Goal: Obtain resource: Obtain resource

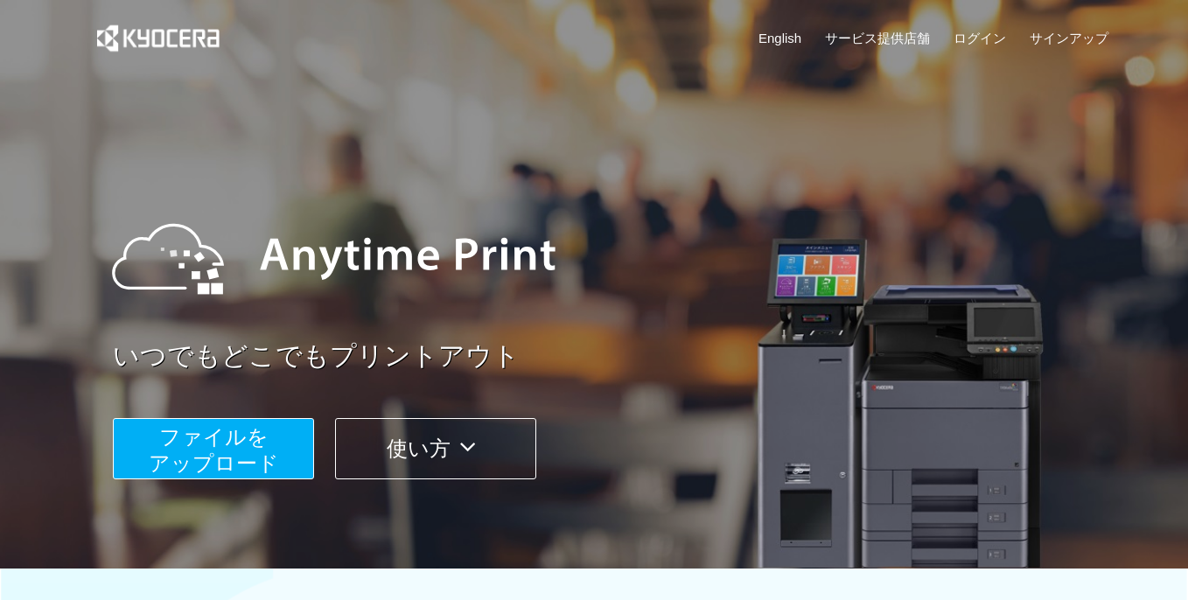
click at [200, 463] on span "ファイルを ​​アップロード" at bounding box center [214, 450] width 130 height 50
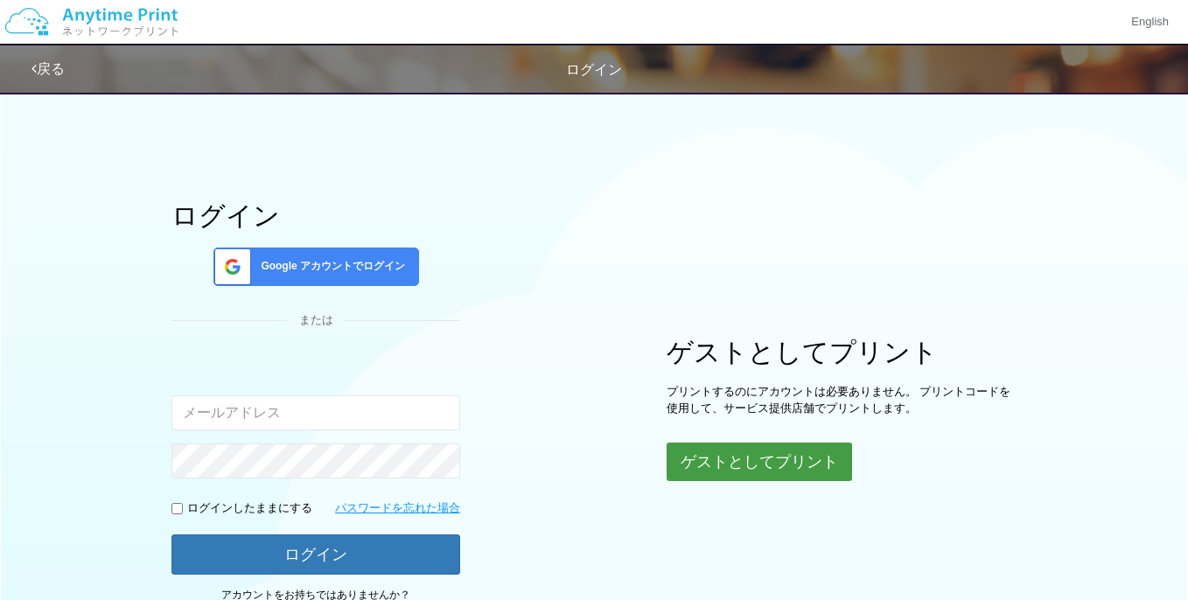
click at [736, 468] on button "ゲストとしてプリント" at bounding box center [759, 462] width 185 height 38
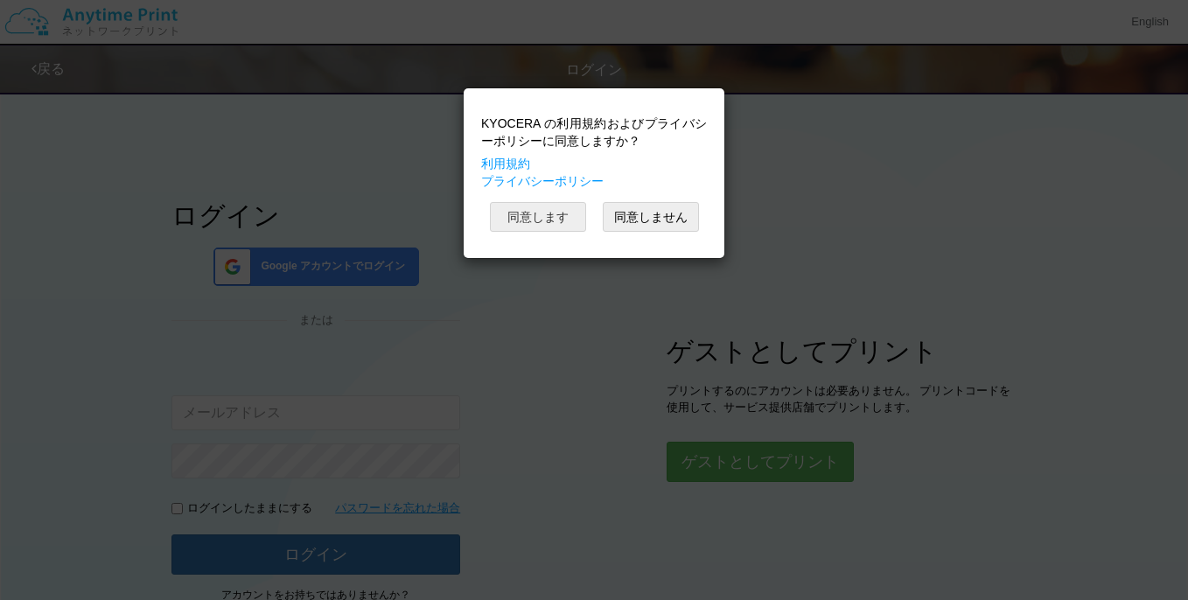
click at [532, 206] on button "同意します" at bounding box center [538, 217] width 96 height 30
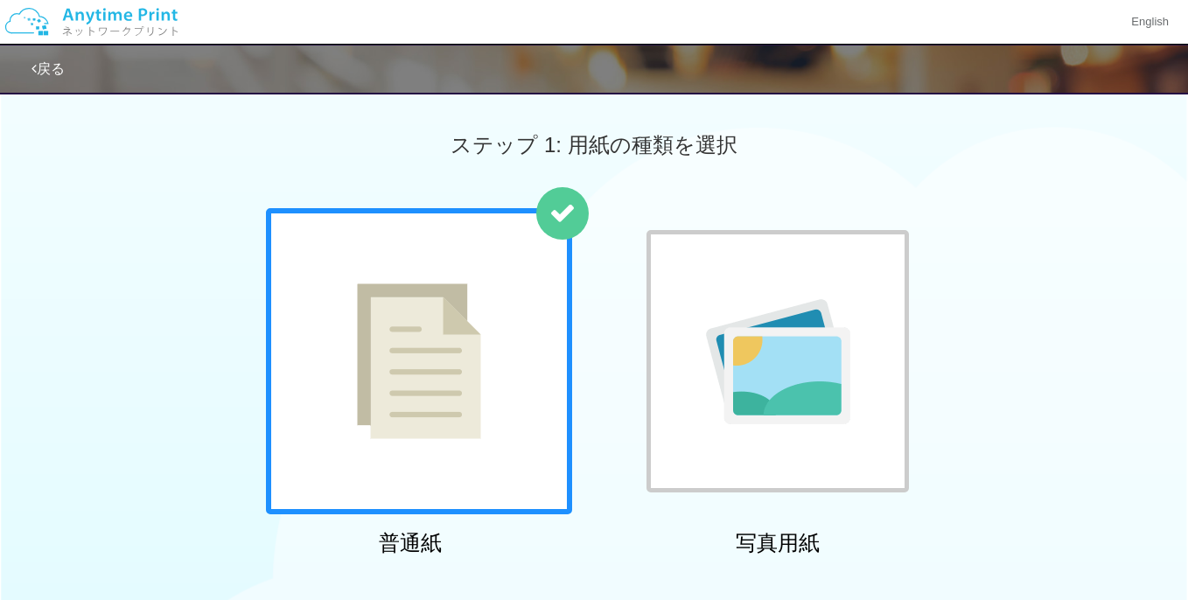
click at [501, 304] on div at bounding box center [419, 361] width 306 height 306
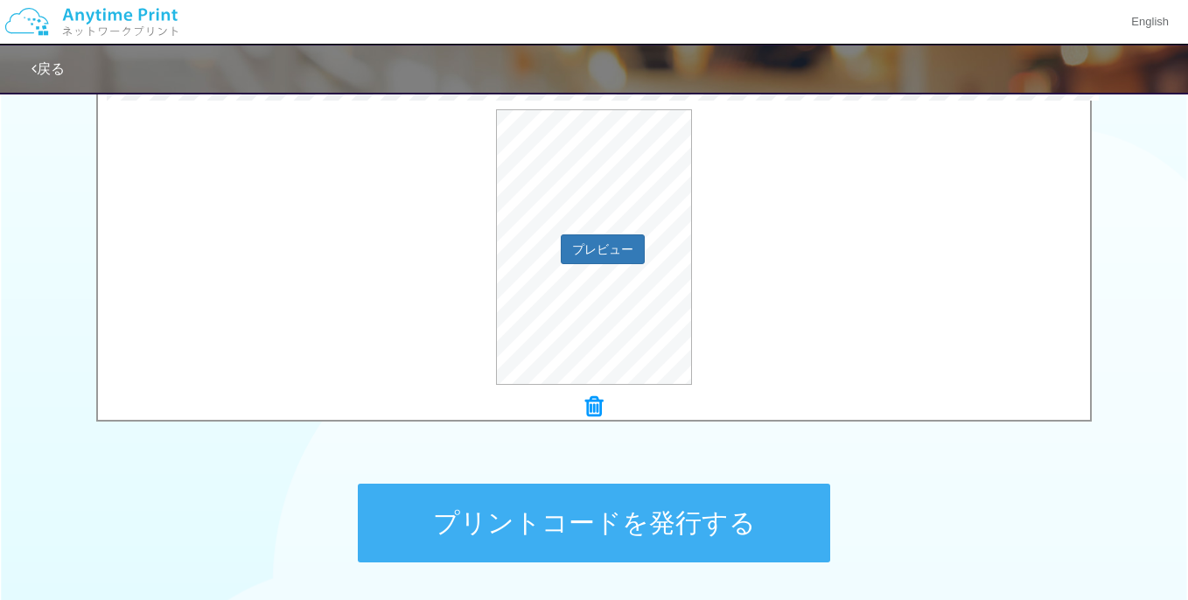
scroll to position [617, 0]
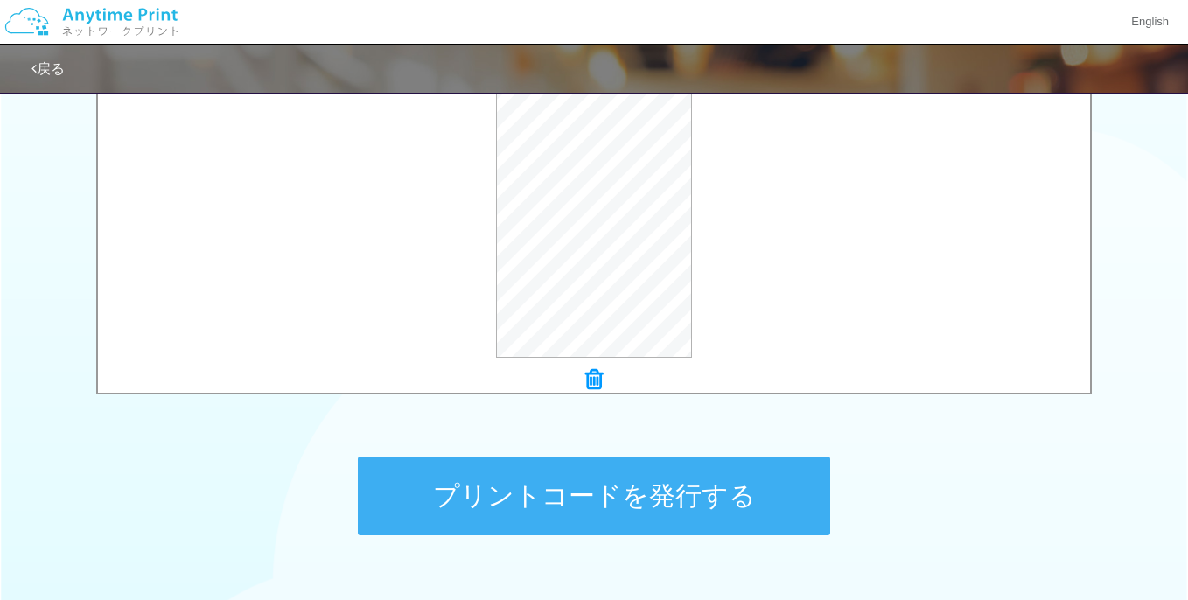
click at [616, 496] on button "プリントコードを発行する" at bounding box center [594, 496] width 472 height 79
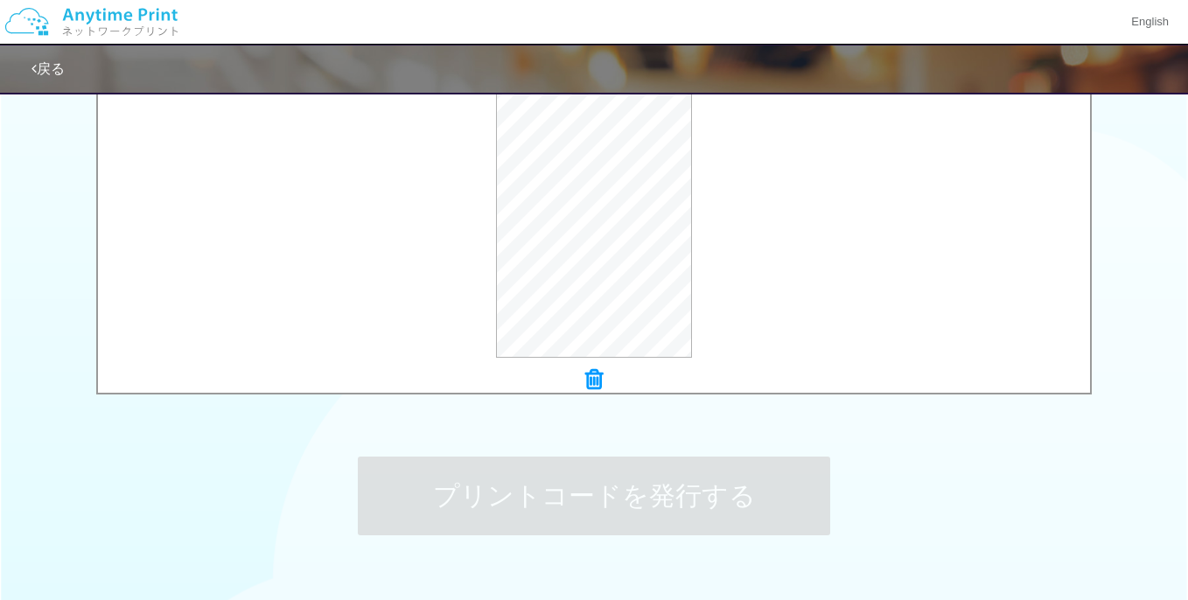
scroll to position [0, 0]
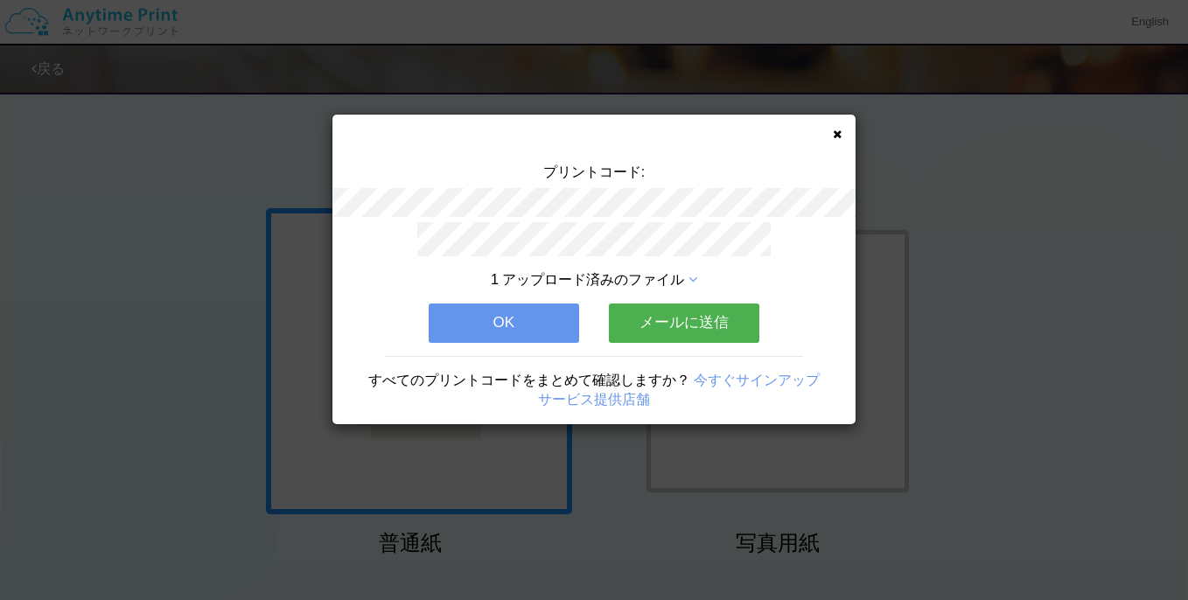
click at [679, 339] on button "メールに送信" at bounding box center [684, 323] width 150 height 38
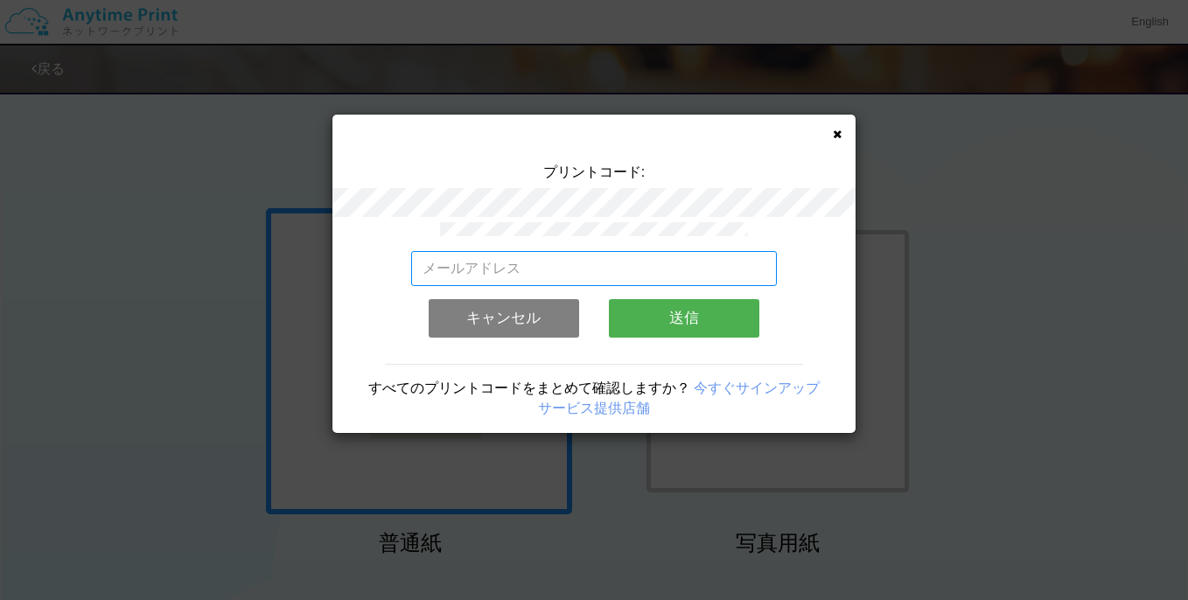
click at [627, 269] on input "email" at bounding box center [594, 268] width 367 height 35
type input "[EMAIL_ADDRESS][DOMAIN_NAME]"
click at [710, 315] on button "送信" at bounding box center [684, 318] width 150 height 38
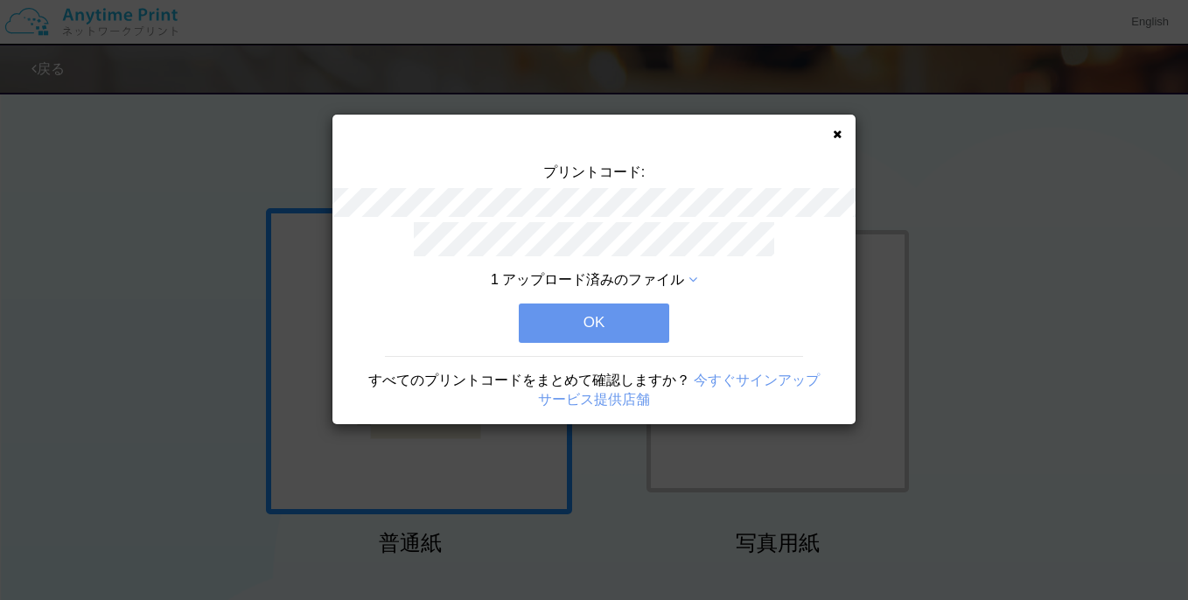
click at [619, 333] on button "OK" at bounding box center [594, 323] width 150 height 38
